Goal: Task Accomplishment & Management: Manage account settings

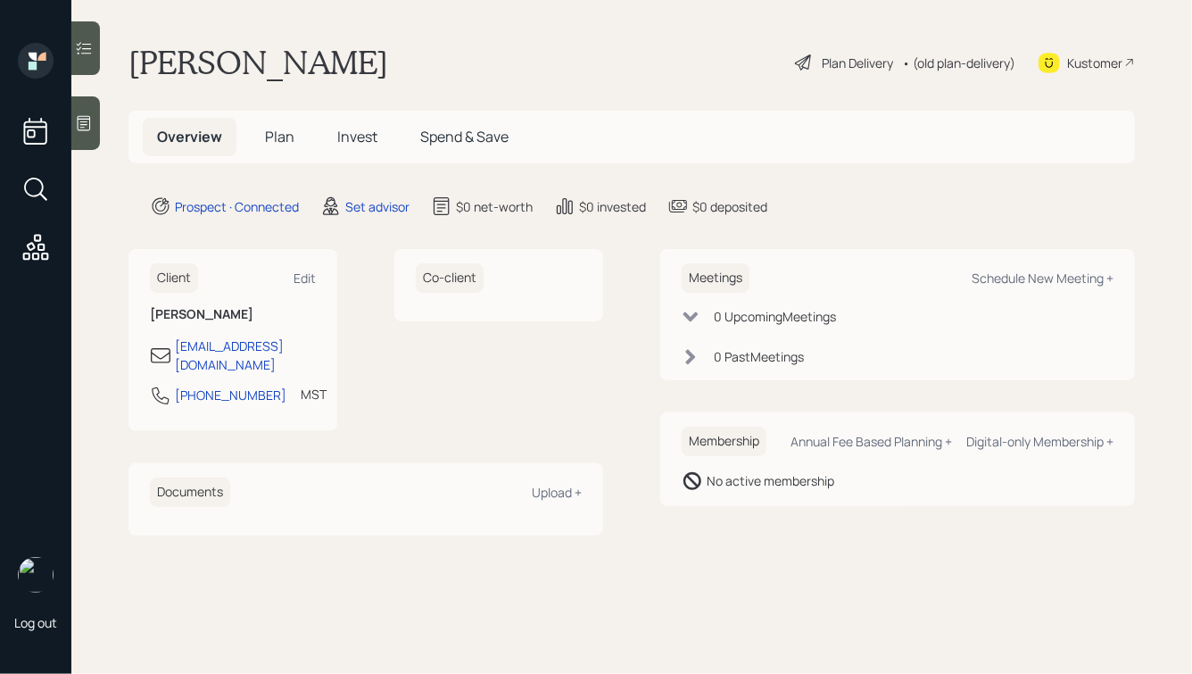
click at [92, 125] on icon at bounding box center [84, 123] width 18 height 18
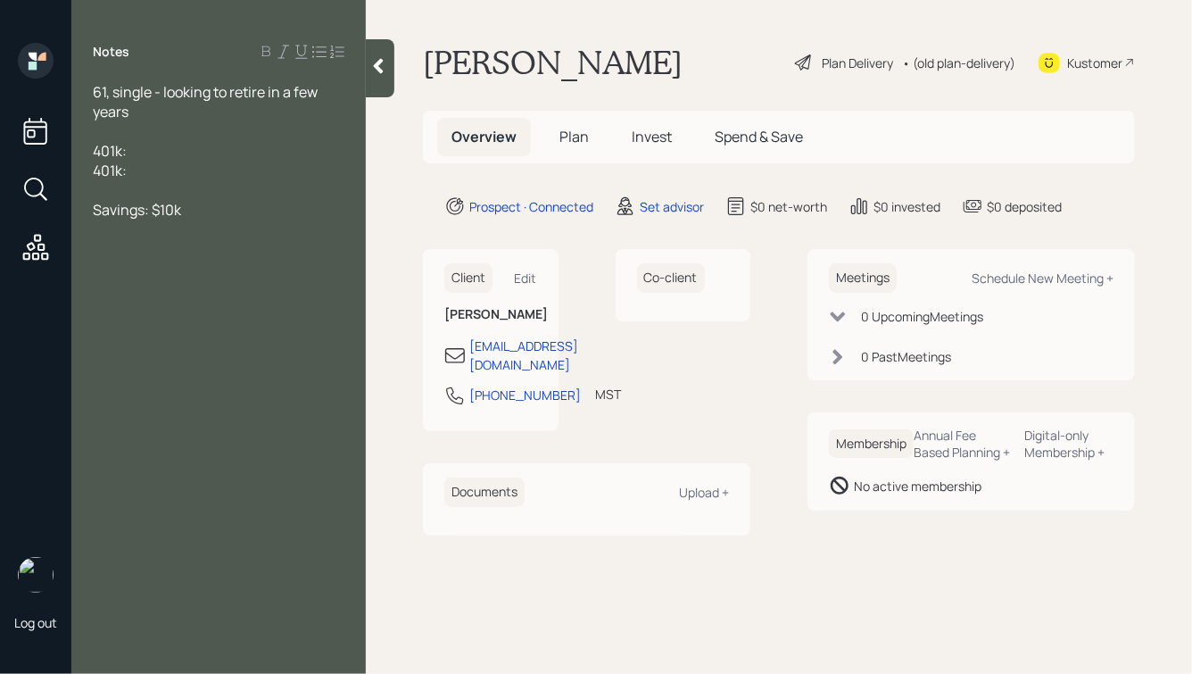
click at [152, 174] on div "401k:" at bounding box center [219, 171] width 252 height 20
click at [95, 170] on span "401k: $8k" at bounding box center [123, 171] width 60 height 20
click at [94, 152] on span "401k:" at bounding box center [110, 151] width 34 height 20
click at [178, 151] on div "Old 401k:" at bounding box center [219, 151] width 252 height 20
click at [178, 195] on div at bounding box center [219, 190] width 252 height 20
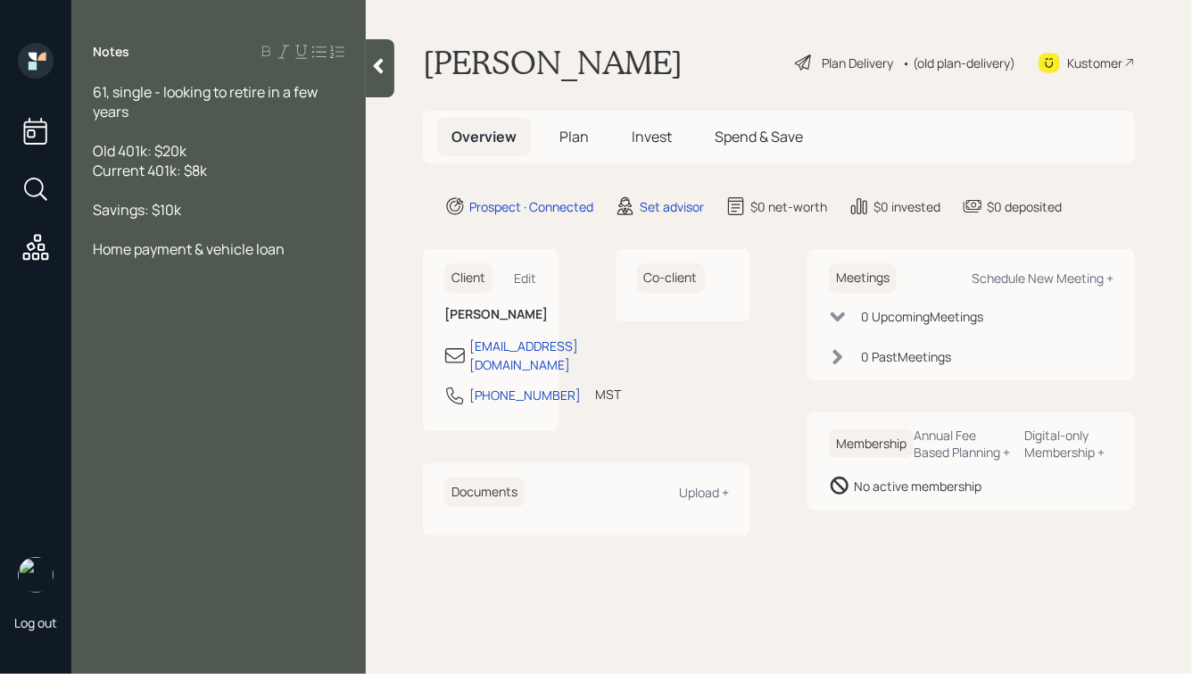
click at [139, 128] on div at bounding box center [219, 131] width 252 height 20
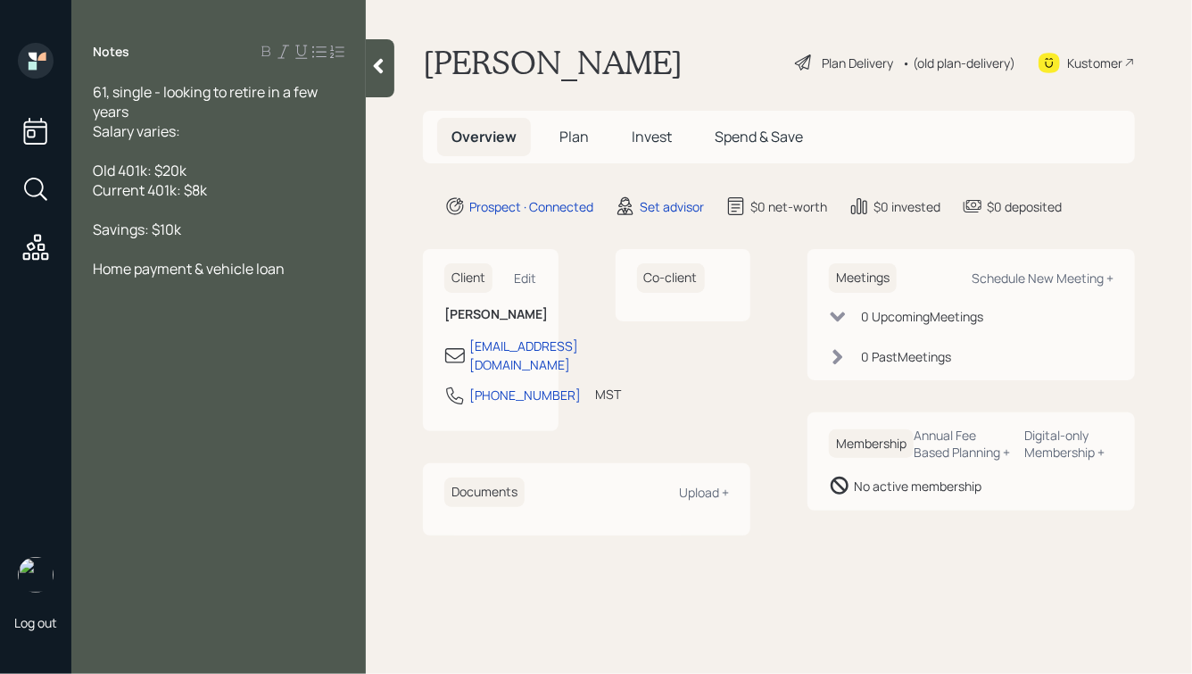
click at [202, 136] on div "Salary varies:" at bounding box center [219, 131] width 252 height 20
click at [209, 165] on div "Old 401k: $20k" at bounding box center [219, 171] width 252 height 20
click at [306, 273] on div "Home payment & vehicle loan" at bounding box center [219, 269] width 252 height 20
click at [212, 109] on div "61, single - looking to retire in a few years" at bounding box center [219, 101] width 252 height 39
drag, startPoint x: 151, startPoint y: 90, endPoint x: 114, endPoint y: 92, distance: 36.6
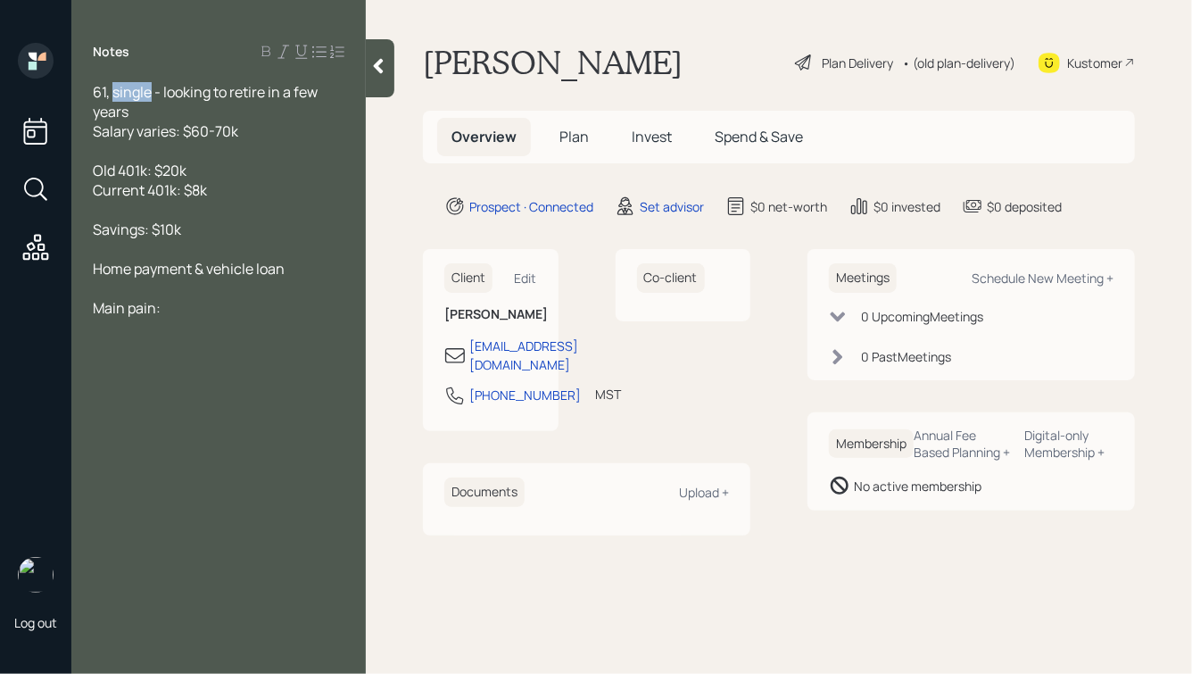
click at [114, 92] on span "61, single - looking to retire in a few years" at bounding box center [207, 101] width 228 height 39
click at [162, 111] on div "61, divorced - looking to retire in a few years" at bounding box center [219, 101] width 252 height 39
drag, startPoint x: 231, startPoint y: 195, endPoint x: 104, endPoint y: 77, distance: 173.0
click at [104, 77] on div "Notes 61, divorced - looking to retire in a few years Salary varies: $60-70k Ol…" at bounding box center [218, 347] width 294 height 609
click at [211, 165] on div "Old 401k: $20k" at bounding box center [219, 171] width 252 height 20
